Goal: Task Accomplishment & Management: Manage account settings

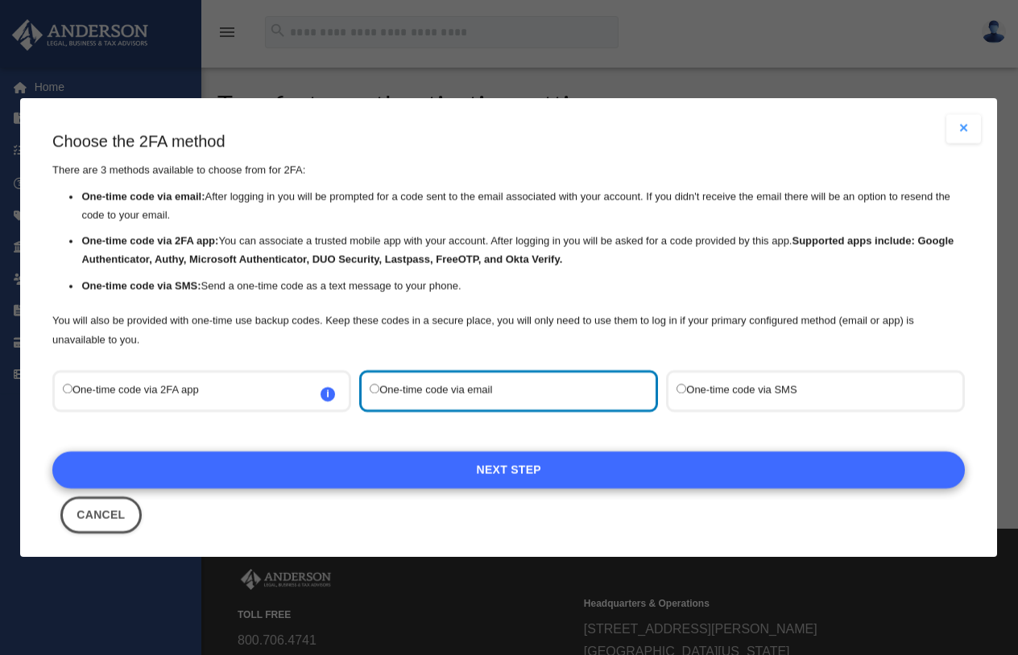
click at [490, 465] on link "Next Step" at bounding box center [508, 470] width 912 height 37
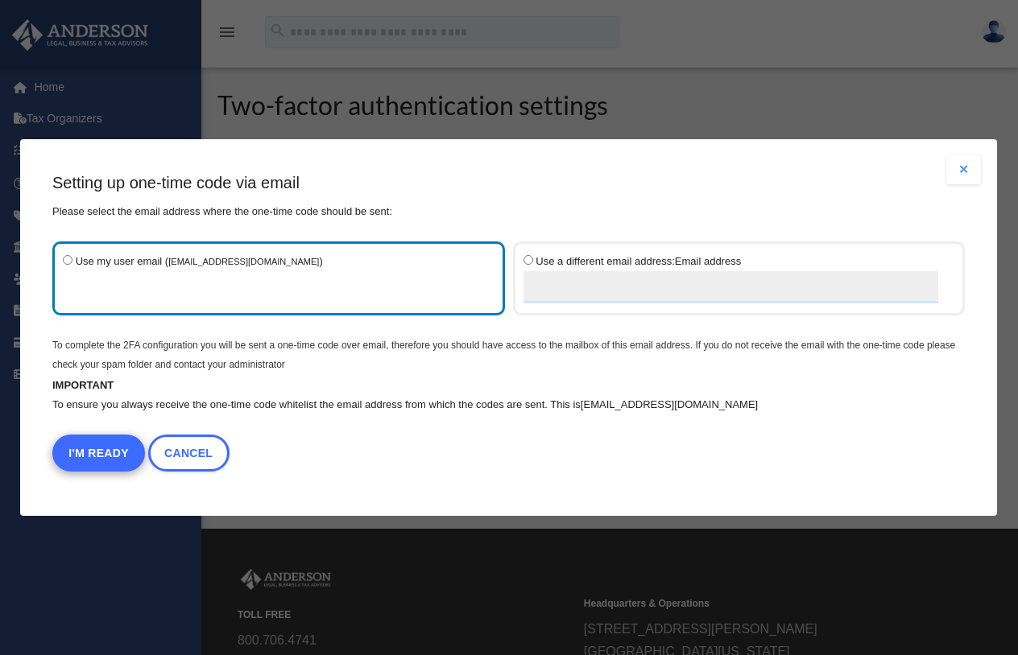
click at [93, 453] on button "I'm Ready" at bounding box center [98, 453] width 93 height 37
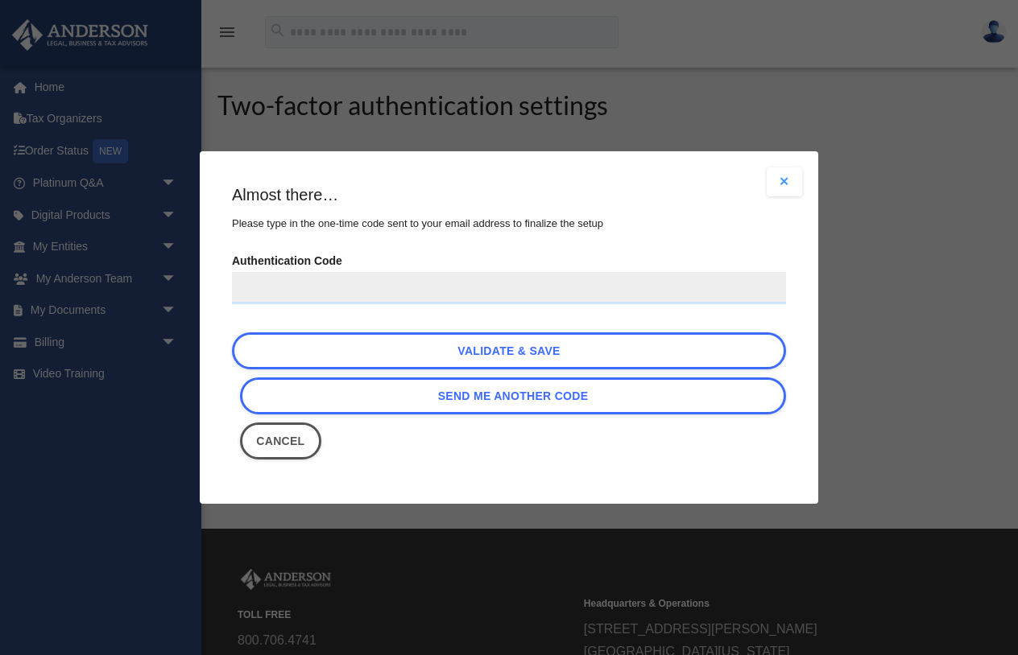
click at [308, 285] on input "Authentication Code" at bounding box center [509, 288] width 554 height 32
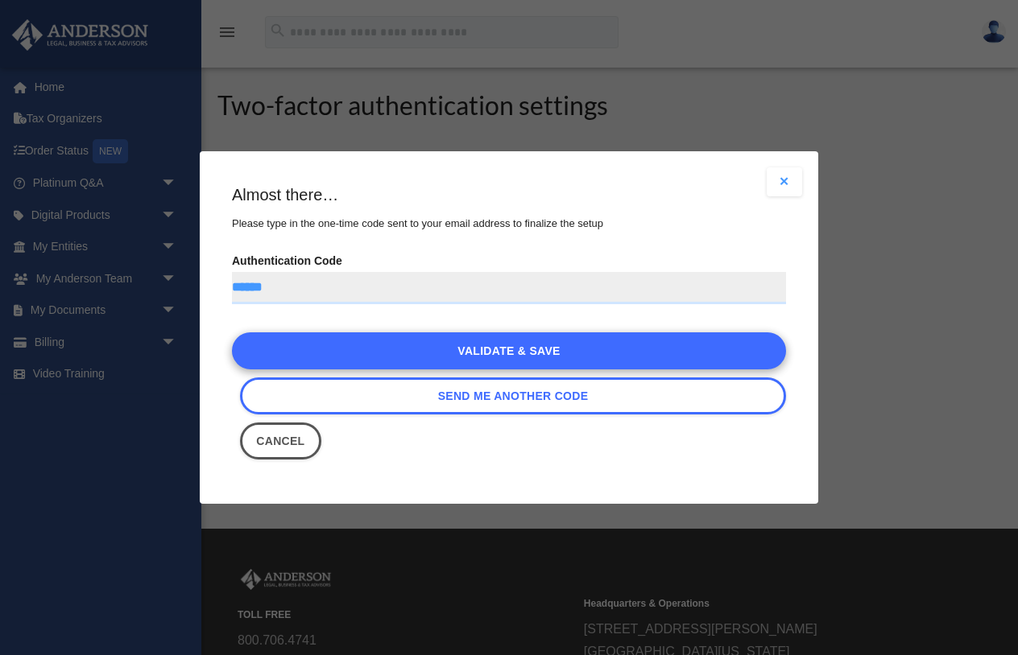
type input "******"
click at [402, 346] on link "Validate & Save" at bounding box center [509, 351] width 554 height 37
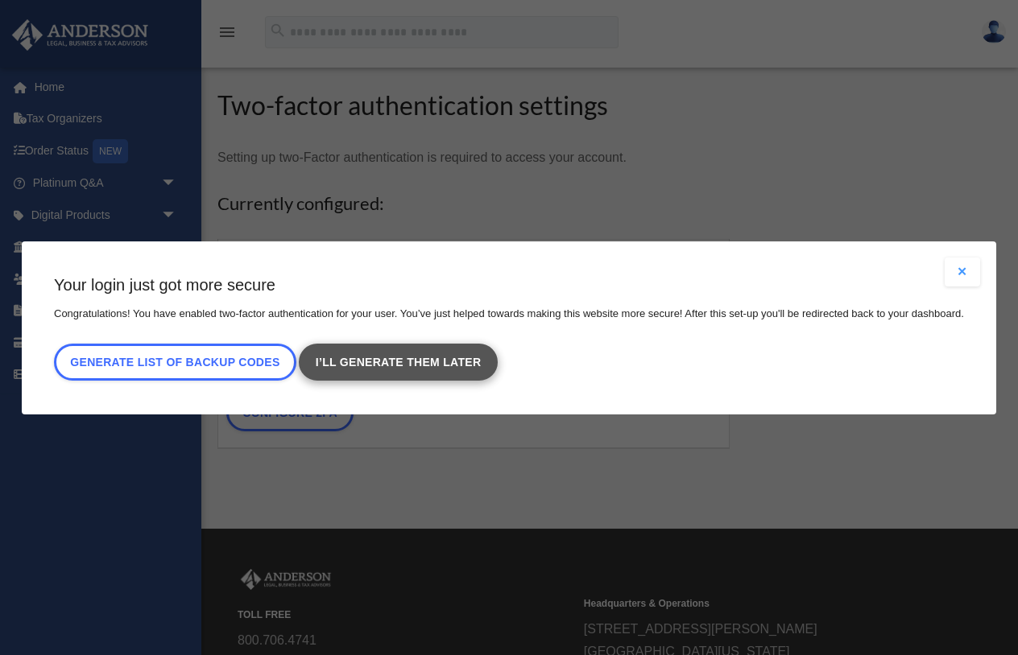
click at [358, 370] on link "I’ll generate them later" at bounding box center [399, 362] width 198 height 37
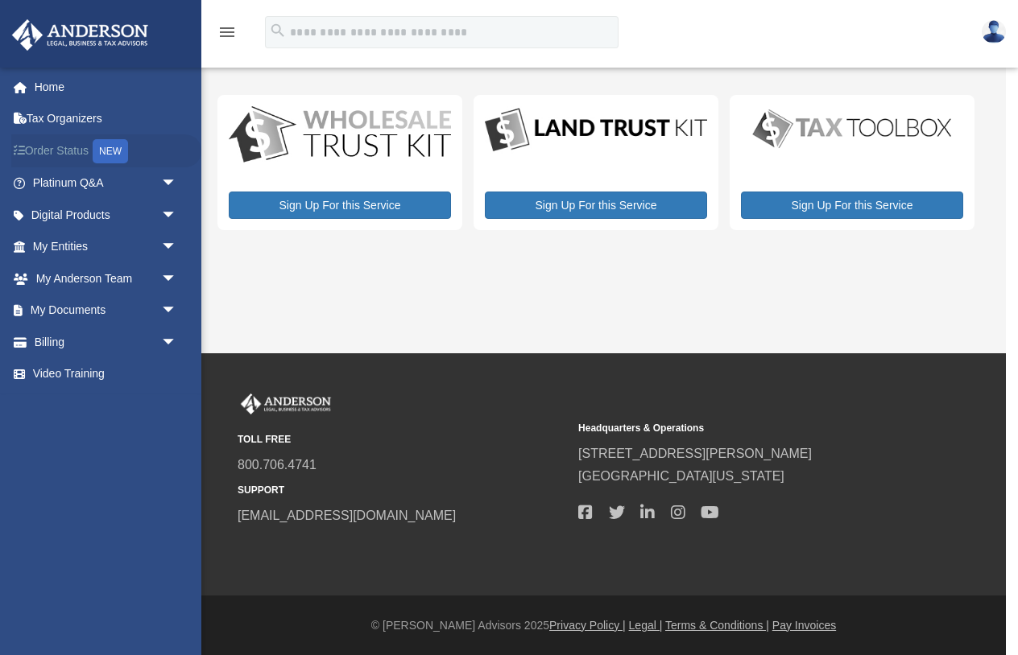
click at [64, 147] on link "Order Status NEW" at bounding box center [106, 150] width 190 height 33
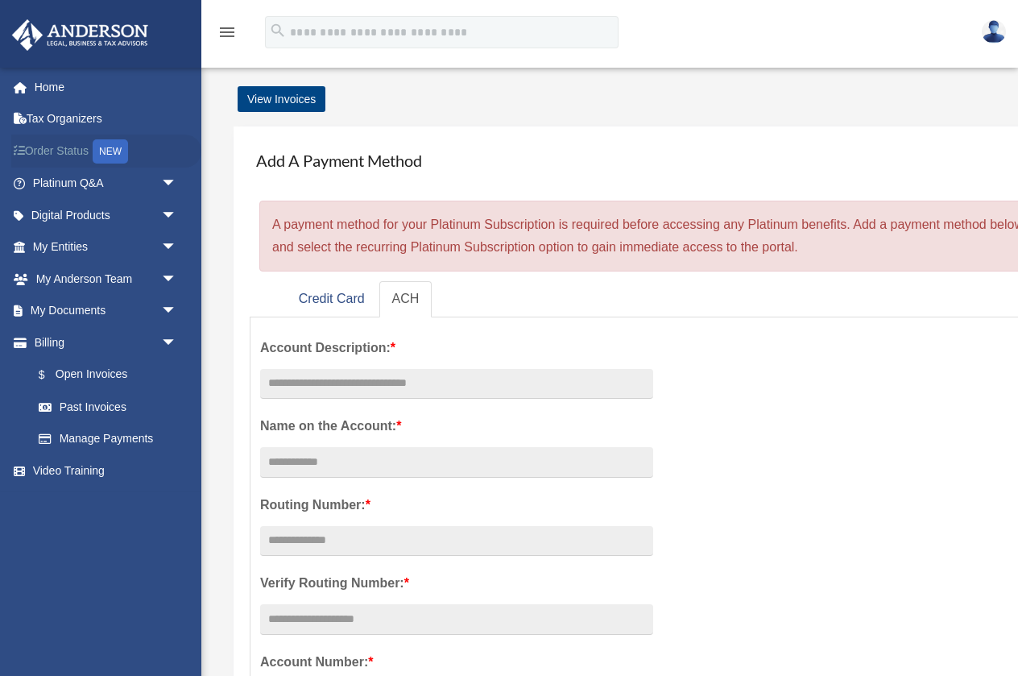
click at [73, 149] on link "Order Status NEW" at bounding box center [106, 150] width 190 height 33
